Goal: Use online tool/utility: Use online tool/utility

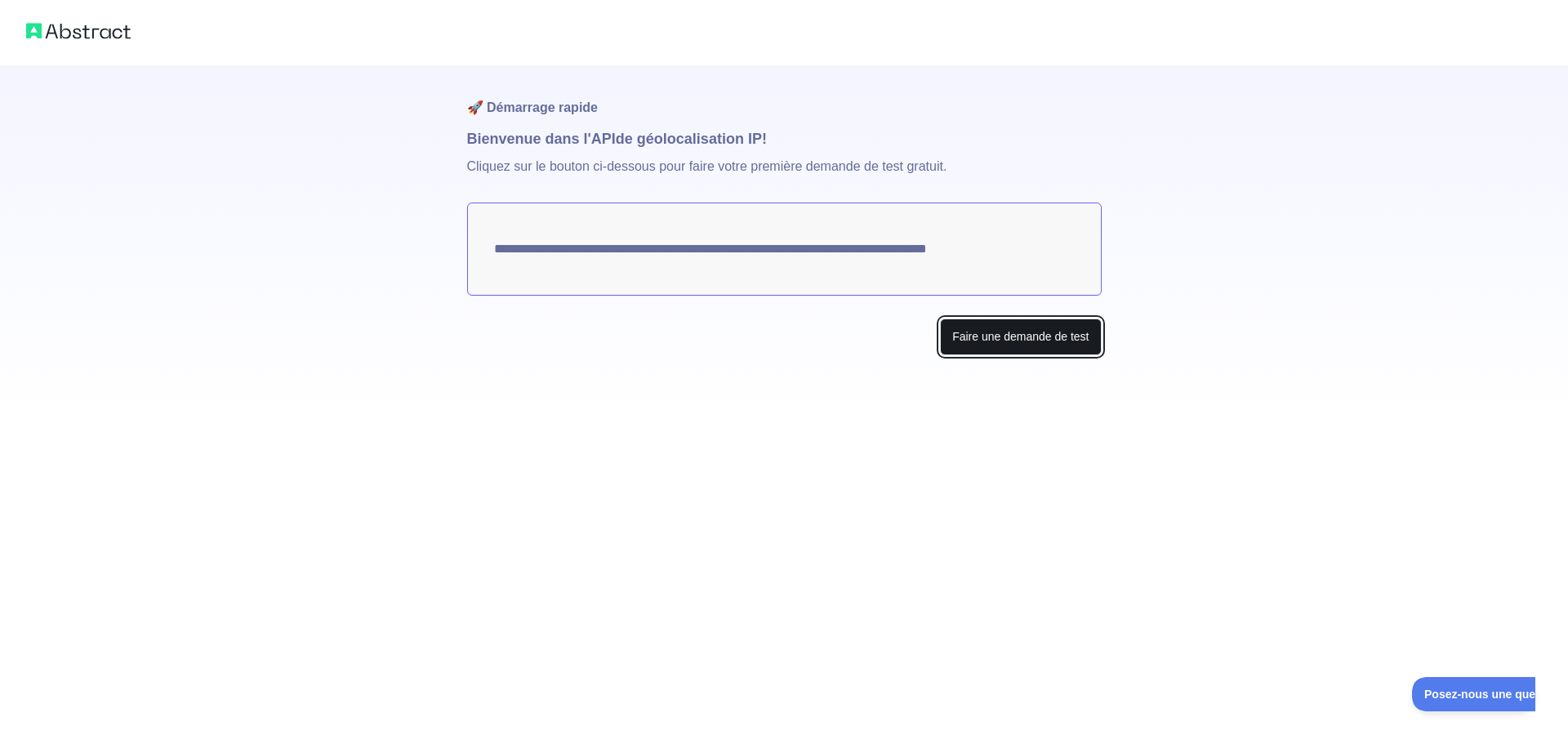
click at [1027, 339] on font "Faire une demande de test" at bounding box center [1020, 337] width 137 height 13
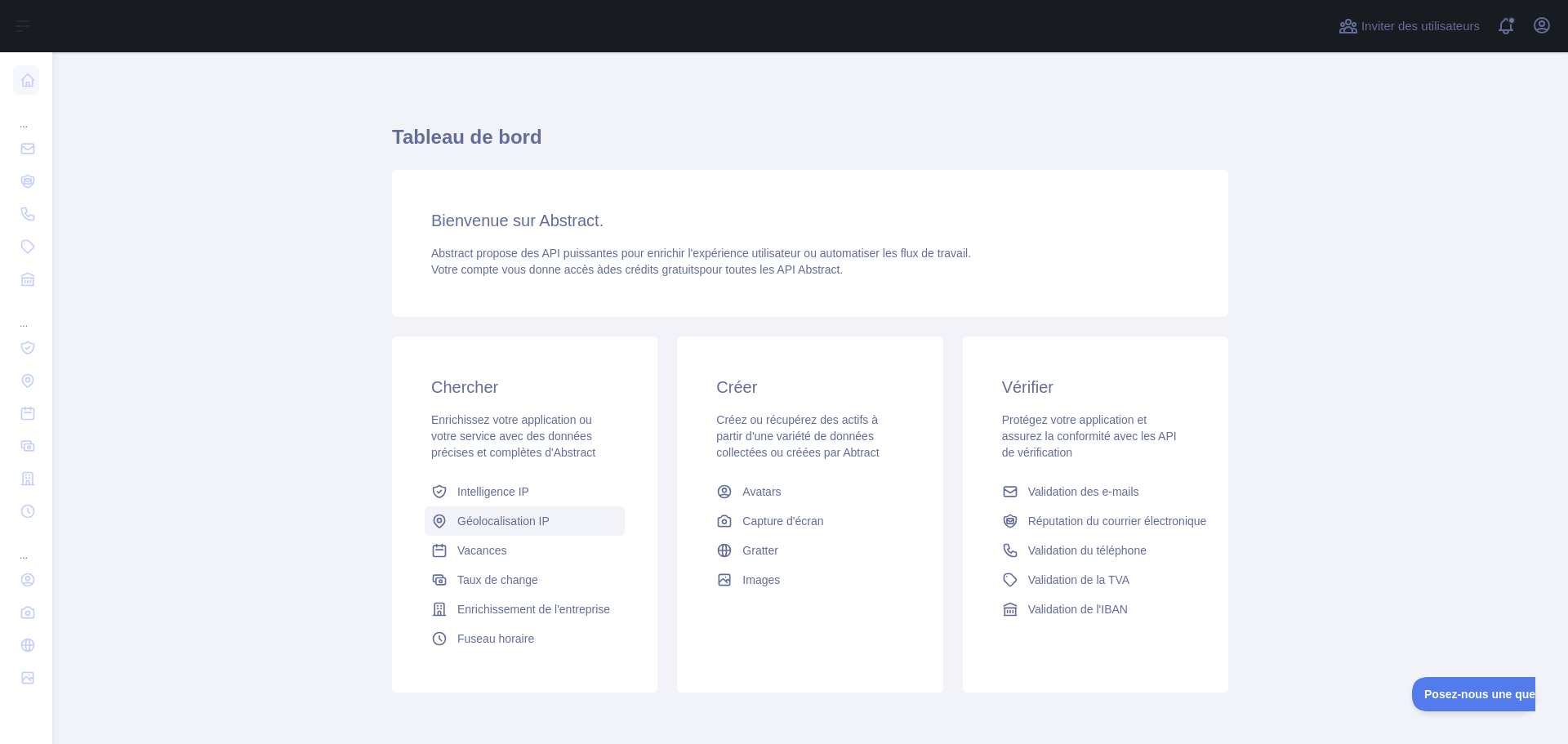
click at [506, 521] on font "Géolocalisation IP" at bounding box center [503, 521] width 93 height 13
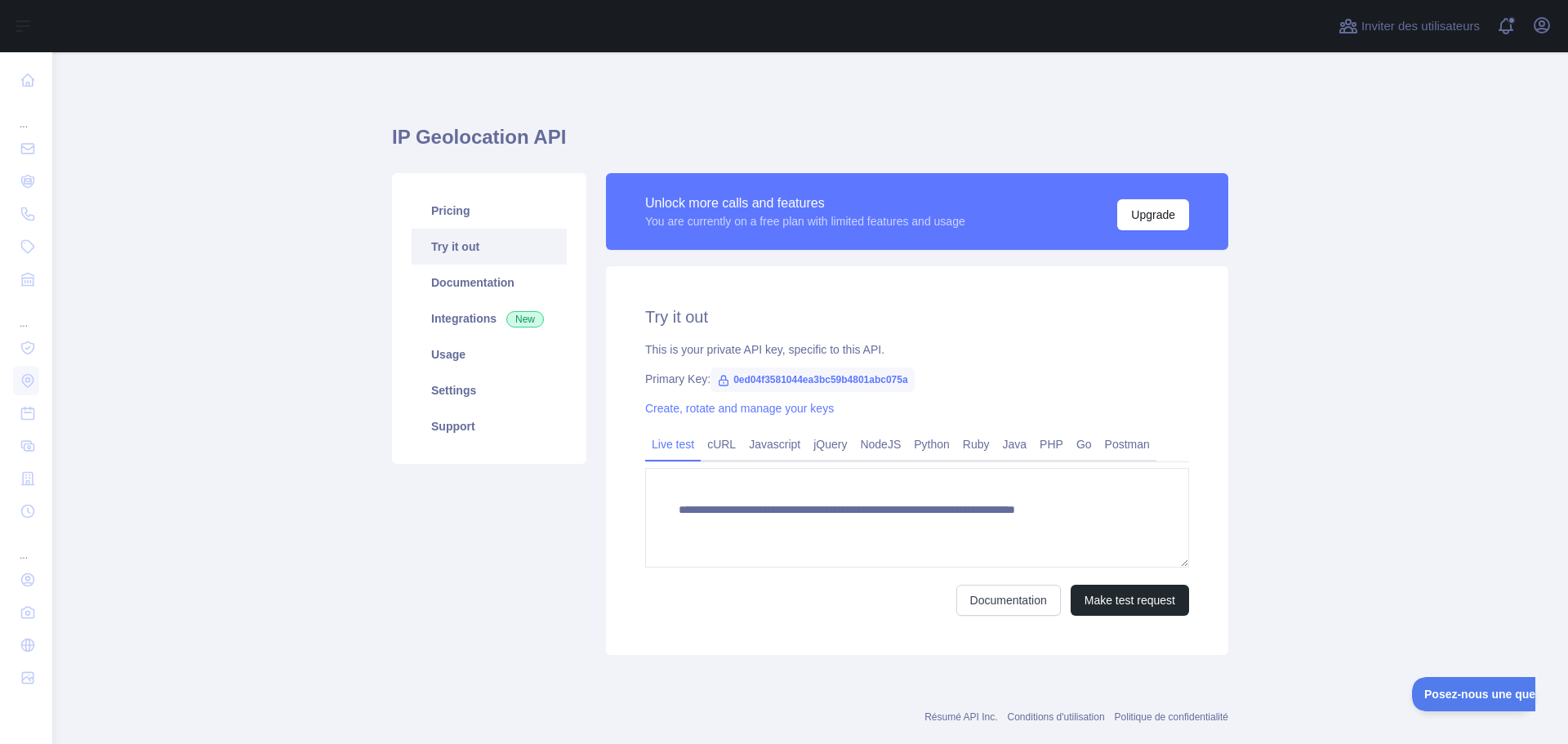
type textarea "**********"
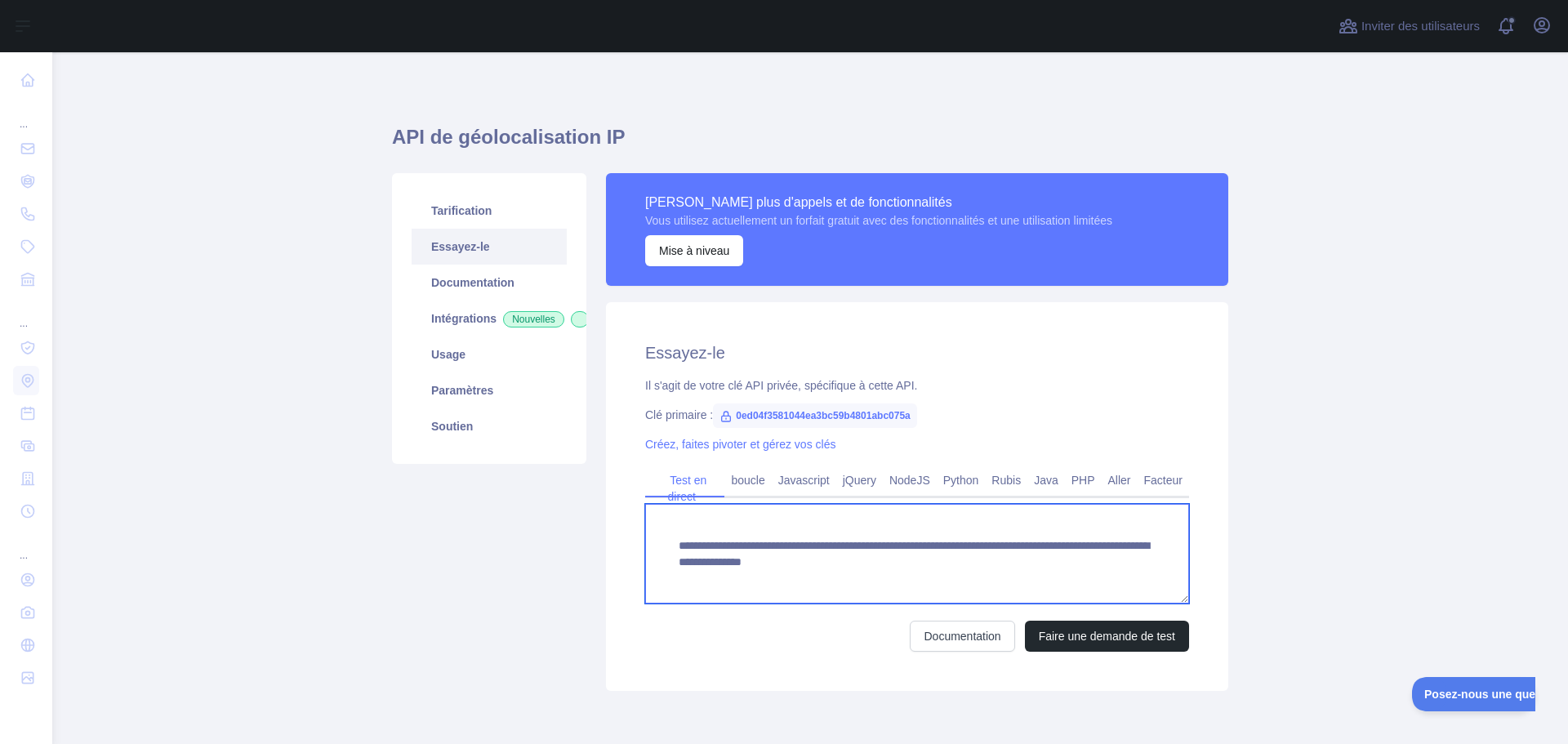
click at [728, 556] on textarea "**********" at bounding box center [917, 554] width 544 height 100
